Goal: Information Seeking & Learning: Learn about a topic

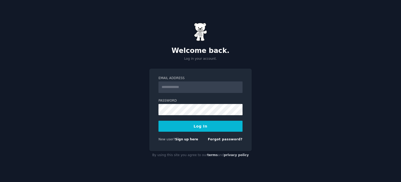
type input "**********"
click at [205, 115] on form "**********" at bounding box center [201, 110] width 84 height 68
click at [216, 128] on button "Log In" at bounding box center [201, 125] width 84 height 11
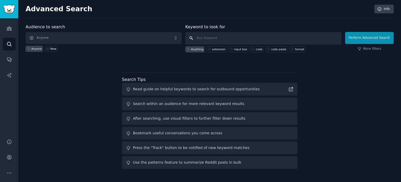
click at [225, 33] on input "text" at bounding box center [263, 38] width 156 height 13
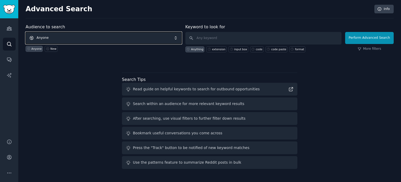
click at [94, 37] on span "Anyone" at bounding box center [104, 38] width 156 height 12
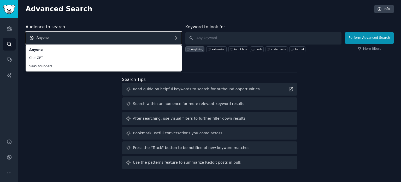
click at [88, 103] on div "Audience to search Anyone Anyone ChatGPT SaaS founders Anyone New Keyword to lo…" at bounding box center [210, 97] width 368 height 147
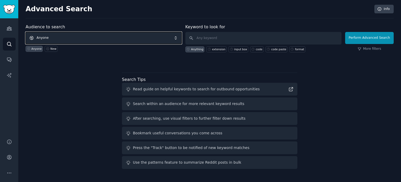
click at [73, 39] on span "Anyone" at bounding box center [104, 38] width 156 height 12
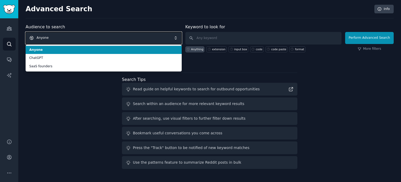
click at [69, 35] on span "Anyone" at bounding box center [104, 38] width 156 height 12
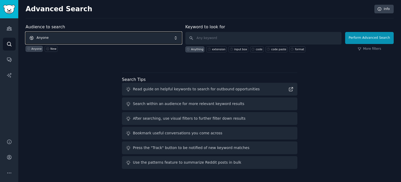
click at [103, 40] on span "Anyone" at bounding box center [104, 38] width 156 height 12
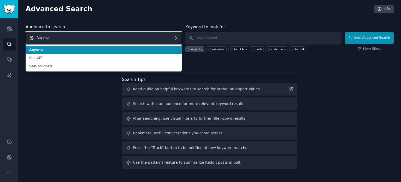
click at [88, 34] on span "Anyone" at bounding box center [104, 38] width 156 height 12
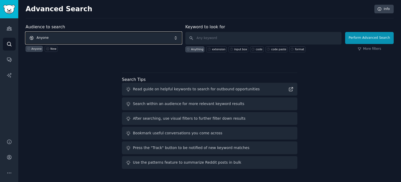
click at [88, 34] on span "Anyone" at bounding box center [104, 38] width 156 height 12
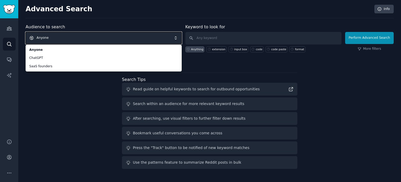
click at [16, 32] on div "Audiences Search Conversations AI Reports" at bounding box center [9, 75] width 18 height 114
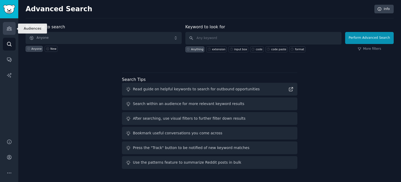
click at [13, 30] on link "Audiences" at bounding box center [9, 28] width 13 height 13
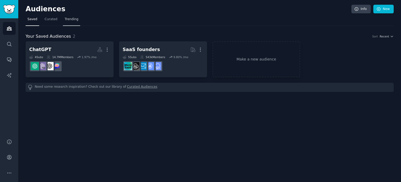
click at [74, 20] on span "Trending" at bounding box center [72, 19] width 14 height 5
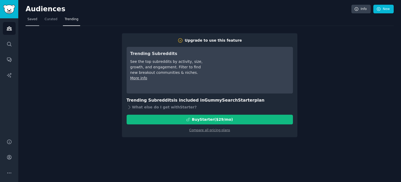
click at [26, 16] on link "Saved" at bounding box center [33, 20] width 14 height 11
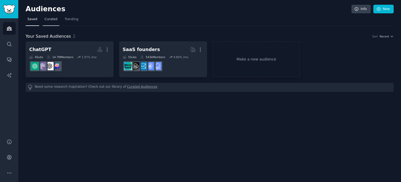
click at [49, 20] on span "Curated" at bounding box center [51, 19] width 13 height 5
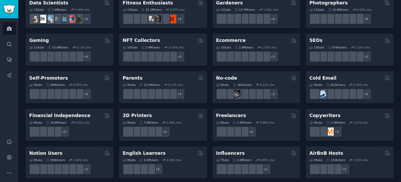
scroll to position [158, 0]
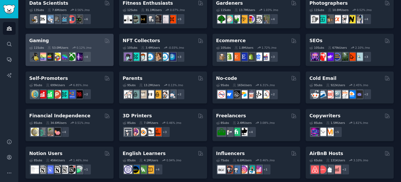
click at [74, 38] on div "Gaming" at bounding box center [69, 40] width 81 height 7
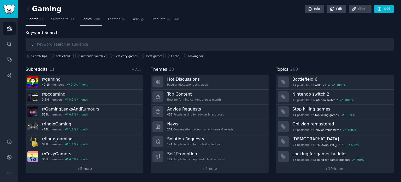
click at [85, 22] on link "Topics 200" at bounding box center [91, 20] width 22 height 11
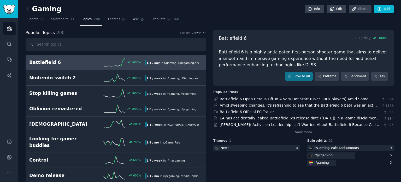
click at [112, 14] on div "Gaming Info Edit Share Add" at bounding box center [210, 10] width 368 height 11
click at [133, 19] on span "Ask" at bounding box center [136, 19] width 6 height 5
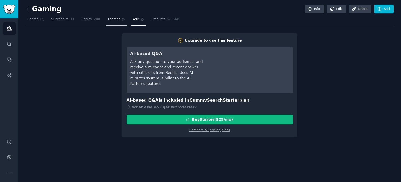
click at [106, 19] on link "Themes" at bounding box center [117, 20] width 22 height 11
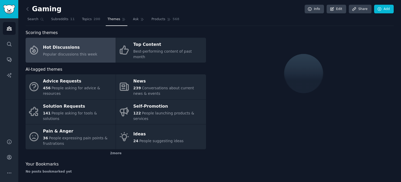
click at [84, 53] on span "Popular discussions this week" at bounding box center [70, 54] width 54 height 4
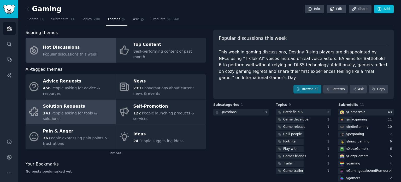
click at [88, 111] on span "People asking for tools & solutions" at bounding box center [70, 116] width 54 height 10
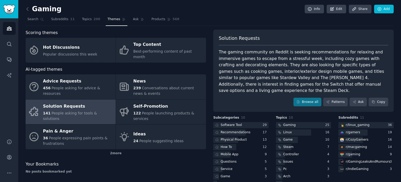
scroll to position [14, 0]
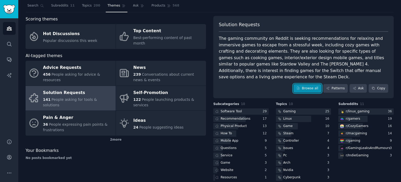
click at [314, 84] on link "Browse all" at bounding box center [308, 88] width 28 height 9
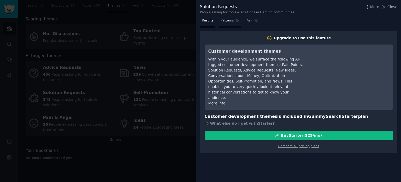
click at [231, 21] on link "Patterns" at bounding box center [230, 21] width 22 height 11
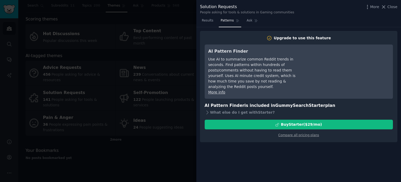
click at [242, 23] on nav "Results Patterns Ask" at bounding box center [230, 21] width 60 height 11
drag, startPoint x: 242, startPoint y: 23, endPoint x: 246, endPoint y: 22, distance: 4.4
click at [246, 22] on nav "Results Patterns Ask" at bounding box center [230, 21] width 60 height 11
click at [247, 22] on span "Ask" at bounding box center [250, 20] width 6 height 5
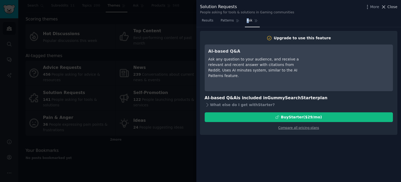
click at [389, 7] on span "Close" at bounding box center [393, 6] width 10 height 5
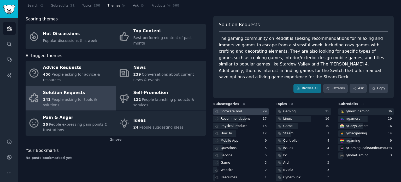
click at [235, 109] on div "Software Tool" at bounding box center [231, 111] width 21 height 5
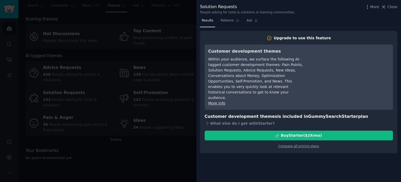
click at [61, 22] on div at bounding box center [200, 91] width 401 height 182
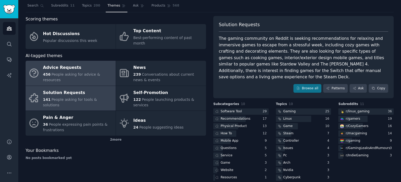
click at [93, 72] on div "456 People asking for advice & resources" at bounding box center [78, 77] width 70 height 11
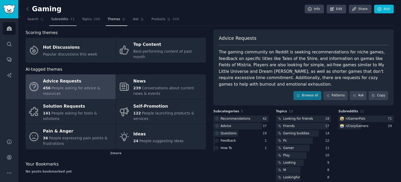
click at [50, 22] on link "Subreddits 11" at bounding box center [62, 20] width 27 height 11
